Goal: Check status

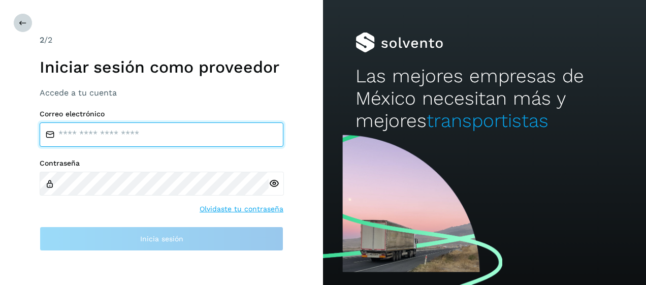
type input "**********"
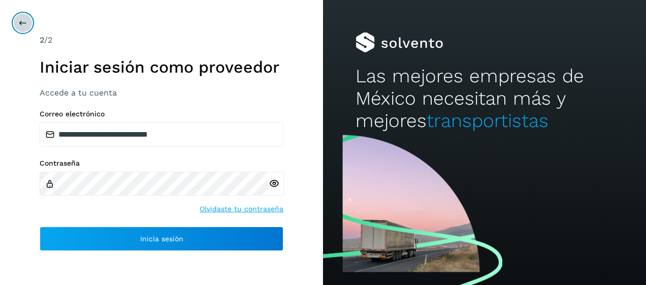
click at [23, 23] on icon at bounding box center [23, 23] width 8 height 8
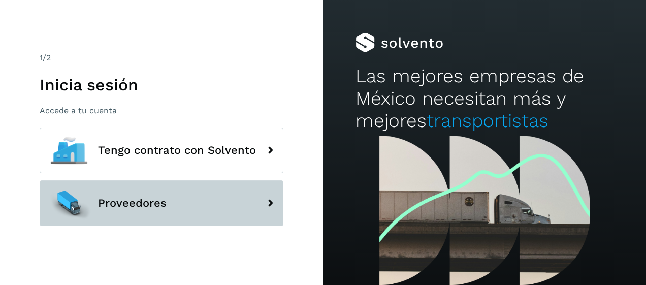
click at [127, 209] on span "Proveedores" at bounding box center [132, 203] width 69 height 12
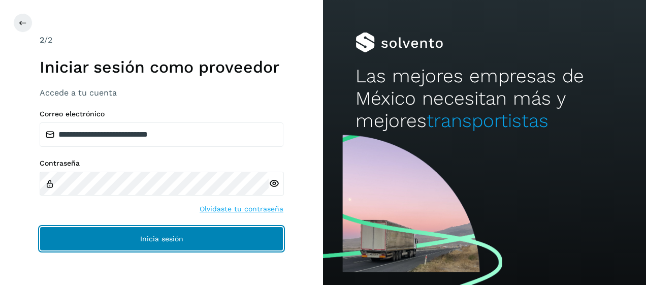
click at [171, 236] on span "Inicia sesión" at bounding box center [161, 238] width 43 height 7
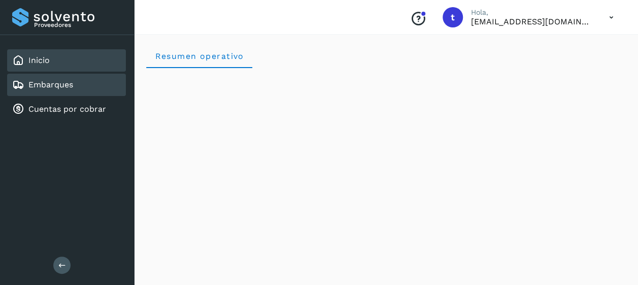
click at [66, 87] on link "Embarques" at bounding box center [50, 85] width 45 height 10
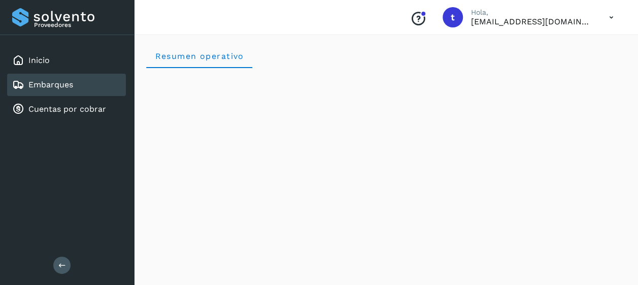
click at [66, 87] on link "Embarques" at bounding box center [50, 85] width 45 height 10
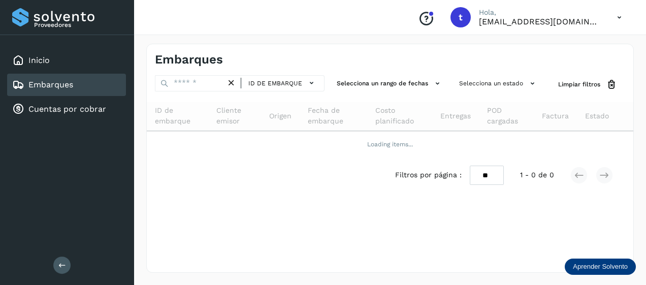
click at [66, 87] on link "Embarques" at bounding box center [50, 85] width 45 height 10
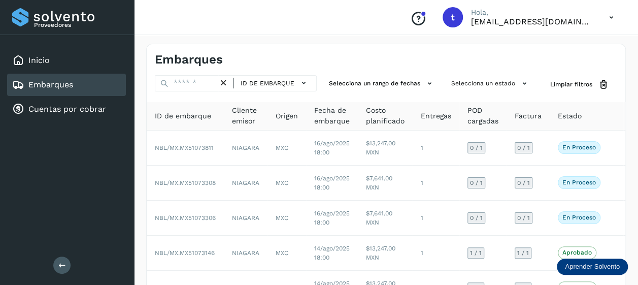
click at [54, 86] on link "Embarques" at bounding box center [50, 85] width 45 height 10
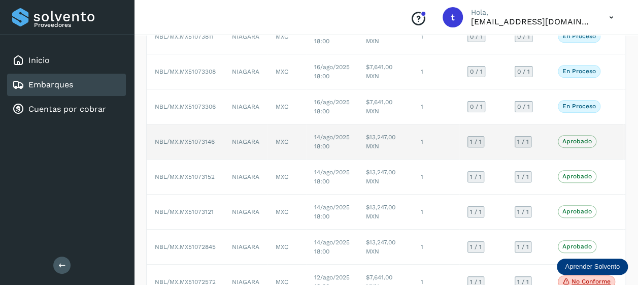
scroll to position [0, 23]
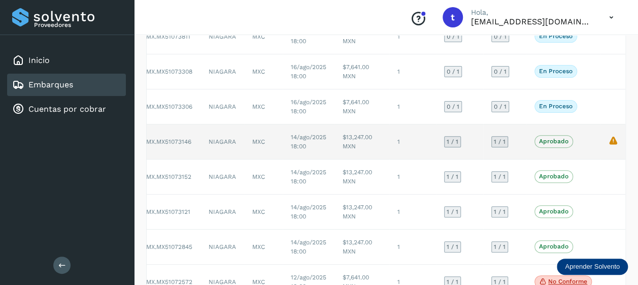
click at [592, 141] on td "Aprobado Verifica el estado de la factura o entregas asociadas a este embarque" at bounding box center [564, 141] width 74 height 35
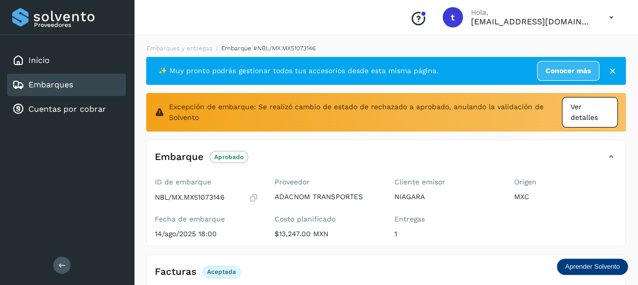
click at [585, 117] on span "Ver detalles" at bounding box center [590, 112] width 39 height 21
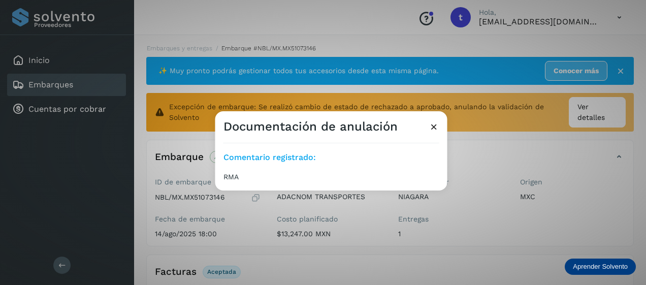
click at [272, 173] on span "RMA" at bounding box center [314, 177] width 183 height 11
click at [433, 126] on icon at bounding box center [434, 126] width 11 height 11
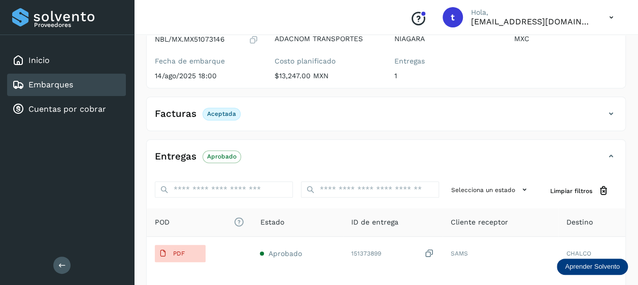
scroll to position [241, 0]
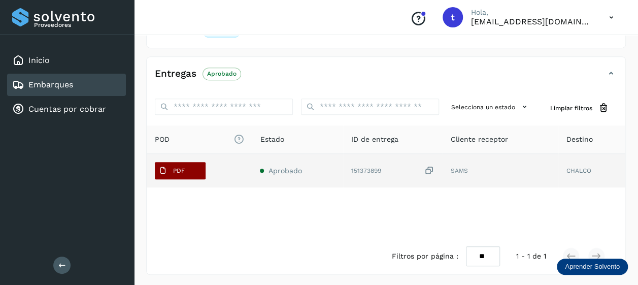
click at [192, 167] on button "PDF" at bounding box center [180, 170] width 51 height 17
click at [210, 168] on div "PDF" at bounding box center [199, 170] width 89 height 17
click at [214, 172] on div "PDF" at bounding box center [199, 170] width 89 height 17
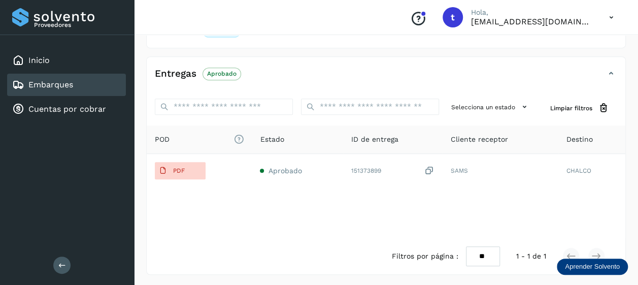
scroll to position [0, 0]
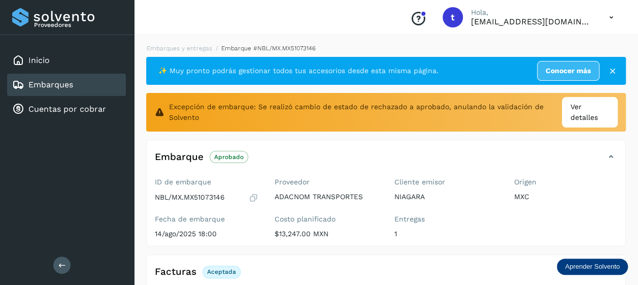
click at [55, 86] on link "Embarques" at bounding box center [50, 85] width 45 height 10
